Goal: Entertainment & Leisure: Consume media (video, audio)

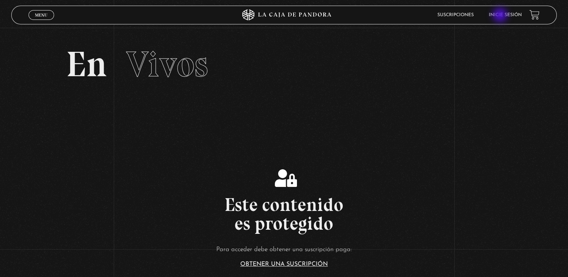
click at [501, 16] on link "Inicie sesión" at bounding box center [505, 15] width 33 height 5
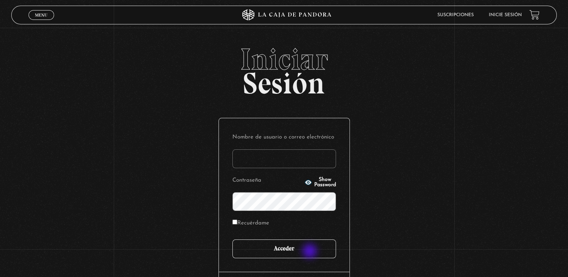
type input "fannyvegavindas@outlook.com"
click at [311, 252] on input "Acceder" at bounding box center [284, 249] width 104 height 19
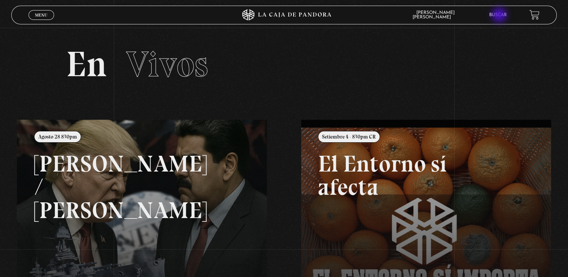
click at [500, 16] on link "Buscar" at bounding box center [498, 15] width 18 height 5
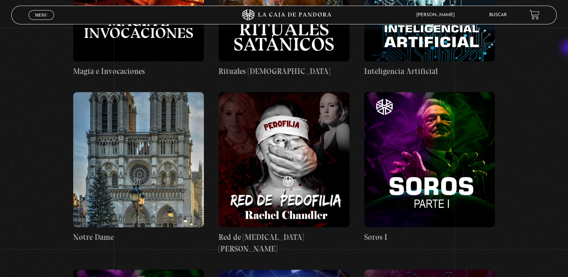
scroll to position [18688, 0]
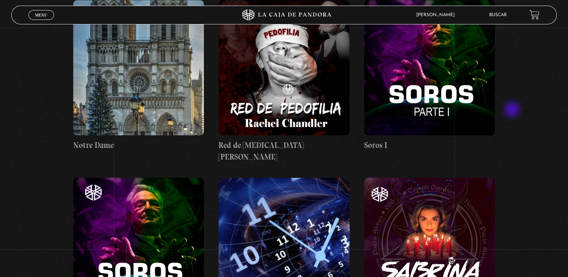
scroll to position [18574, 0]
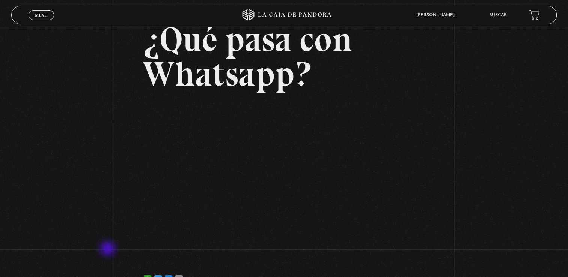
scroll to position [48, 0]
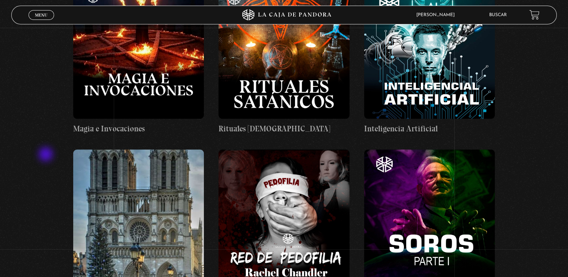
scroll to position [18426, 0]
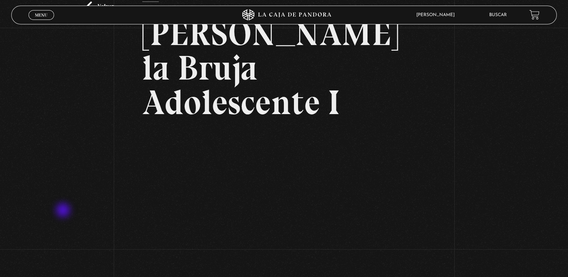
scroll to position [54, 0]
click at [54, 266] on div "Volver [DATE] [PERSON_NAME] la Bruja Adolescente I WhatsApp Twitter Messenger E…" at bounding box center [284, 149] width 568 height 351
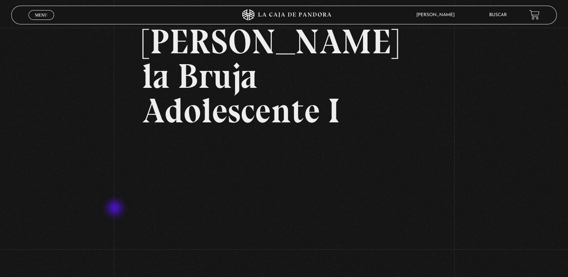
scroll to position [45, 0]
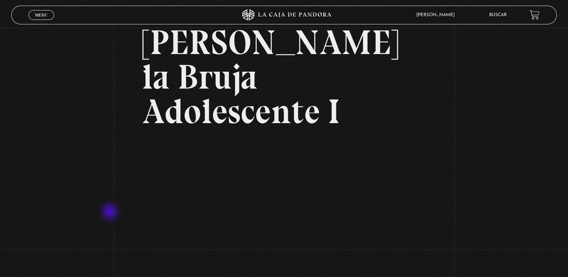
click at [111, 213] on div "Volver 7 julio, 2021 Sabrina la Bruja Adolescente I WhatsApp Twitter Messenger …" at bounding box center [284, 158] width 568 height 351
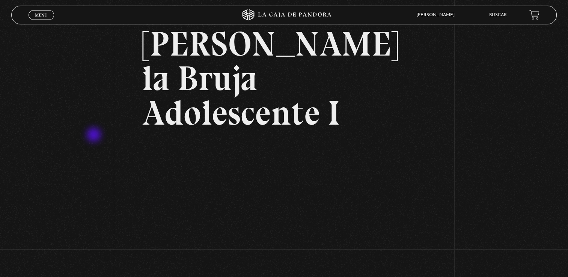
scroll to position [44, 0]
click at [507, 18] on li "Buscar" at bounding box center [498, 15] width 18 height 12
click at [503, 14] on link "Buscar" at bounding box center [498, 15] width 18 height 5
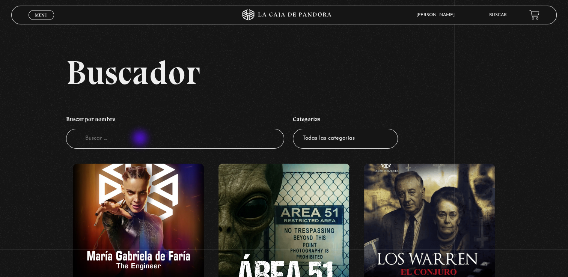
click at [141, 139] on input "Buscador" at bounding box center [175, 139] width 218 height 20
type input "sabrina"
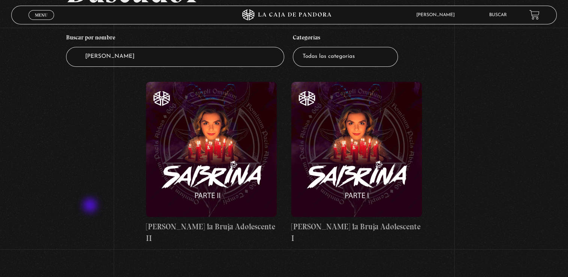
scroll to position [83, 0]
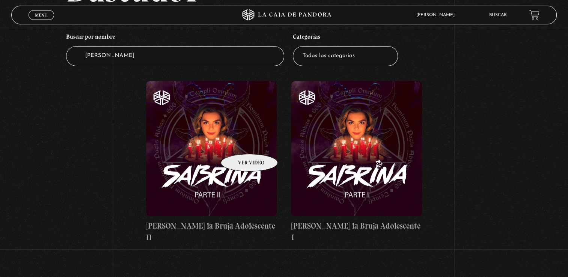
click at [240, 143] on figure at bounding box center [211, 148] width 131 height 135
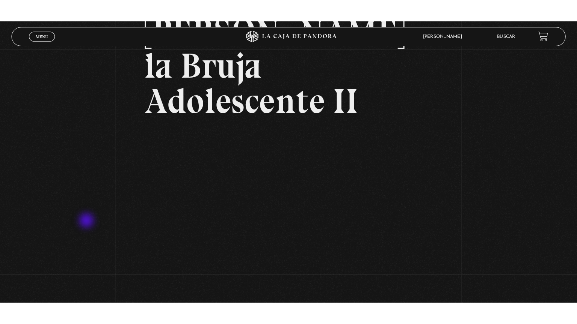
scroll to position [79, 0]
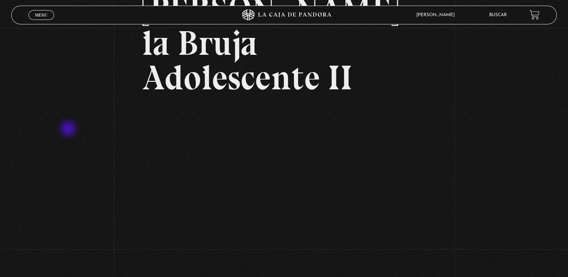
click at [69, 130] on div "Volver 10 octubre, 2021 Sabrina la Bruja Adolescente II WhatsApp Twitter Messen…" at bounding box center [284, 124] width 568 height 351
